Goal: Transaction & Acquisition: Subscribe to service/newsletter

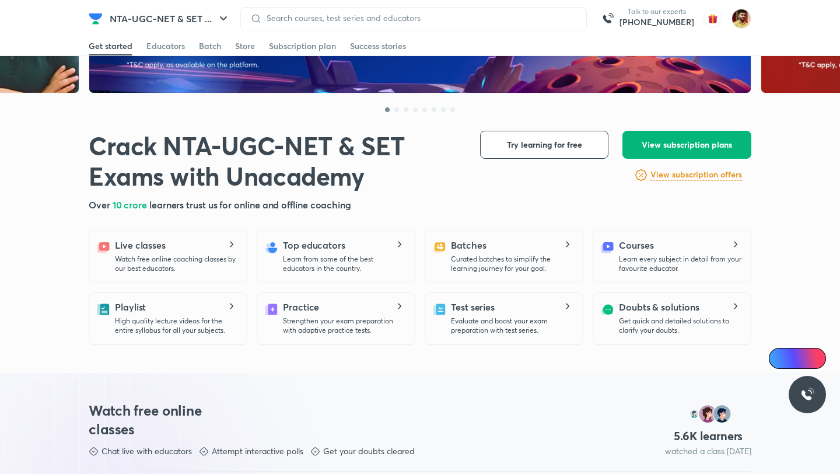
scroll to position [144, 0]
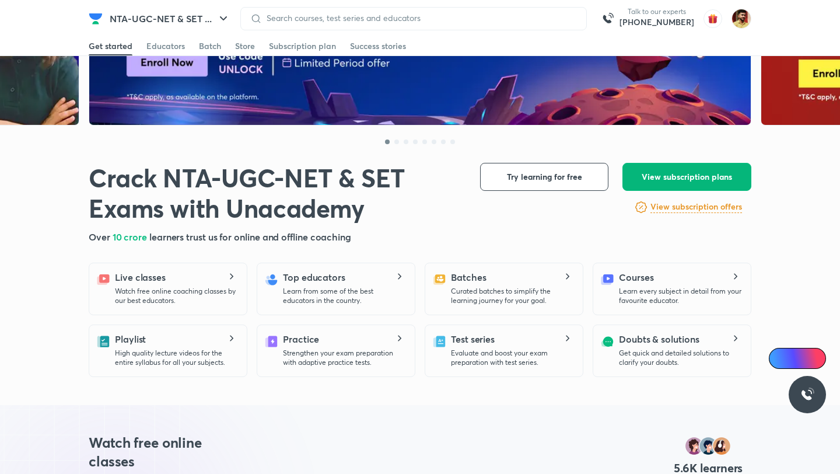
click at [665, 184] on button "View subscription plans" at bounding box center [686, 177] width 129 height 28
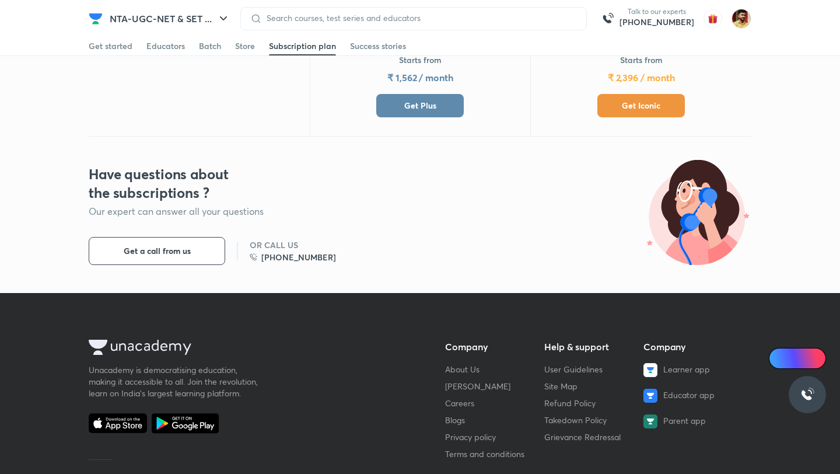
scroll to position [527, 0]
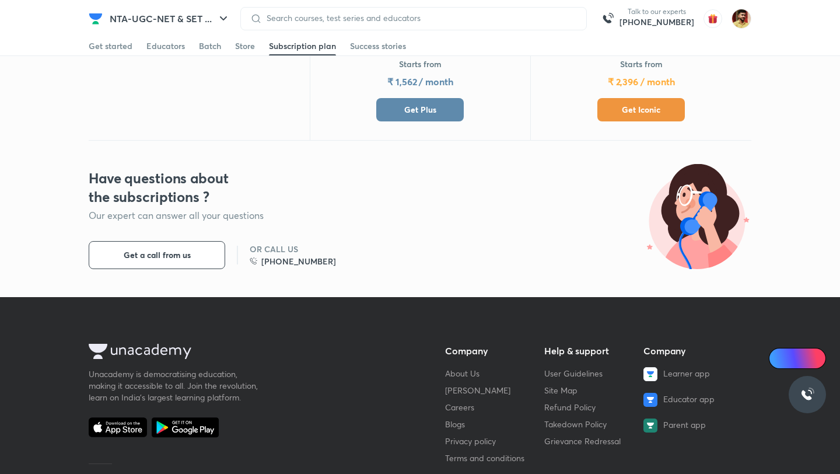
click at [418, 114] on span "Get Plus" at bounding box center [420, 110] width 32 height 12
